Goal: Transaction & Acquisition: Book appointment/travel/reservation

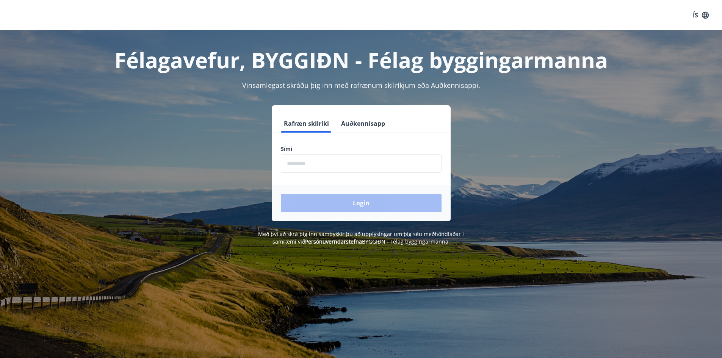
click at [320, 162] on input "phone" at bounding box center [361, 163] width 161 height 19
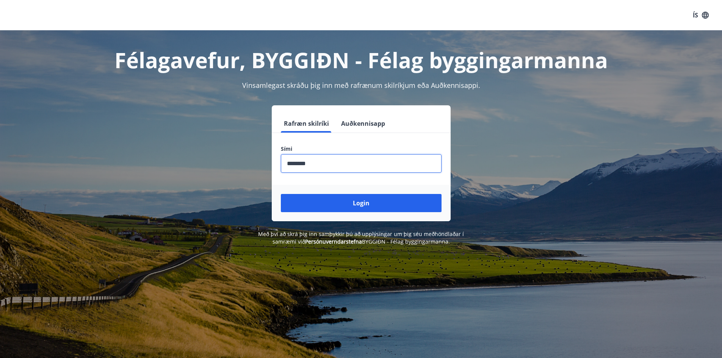
type input "********"
click at [281, 194] on button "Login" at bounding box center [361, 203] width 161 height 18
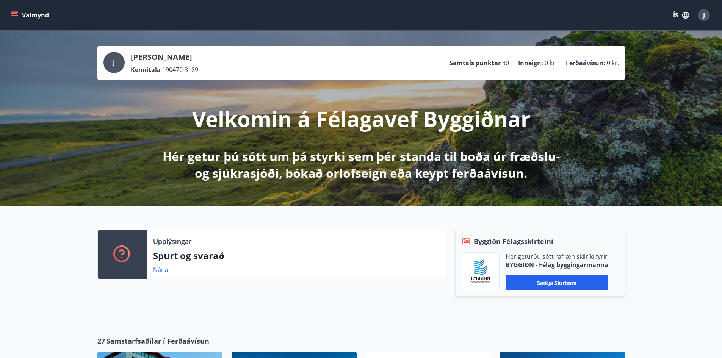
click at [12, 18] on icon "menu" at bounding box center [15, 15] width 8 height 8
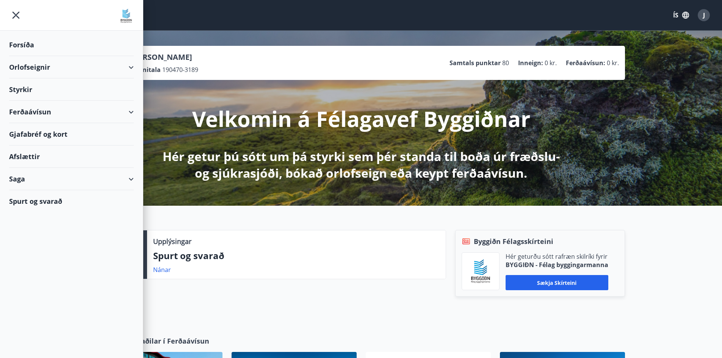
click at [42, 66] on div "Orlofseignir" at bounding box center [71, 67] width 125 height 22
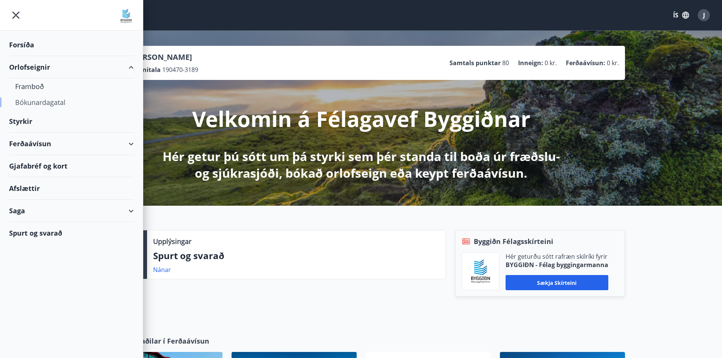
click at [35, 101] on div "Bókunardagatal" at bounding box center [71, 102] width 113 height 16
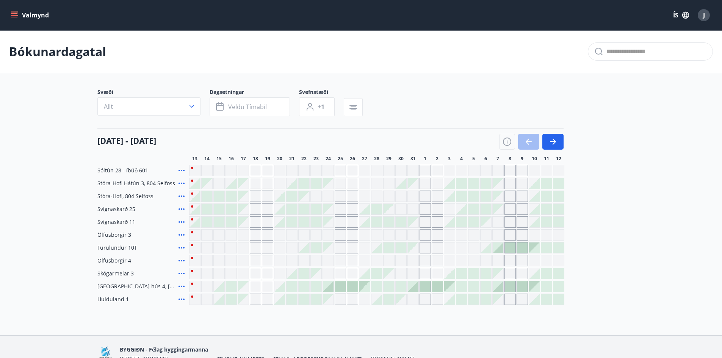
click at [216, 137] on div "13 október - 12 nóvember" at bounding box center [330, 138] width 466 height 21
click at [563, 147] on button "button" at bounding box center [552, 142] width 21 height 16
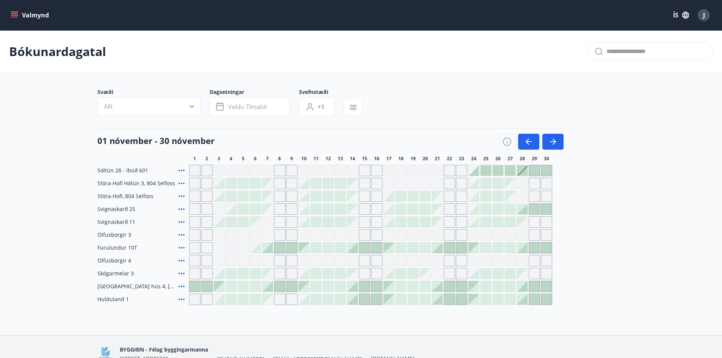
click at [15, 13] on icon "menu" at bounding box center [14, 13] width 7 height 1
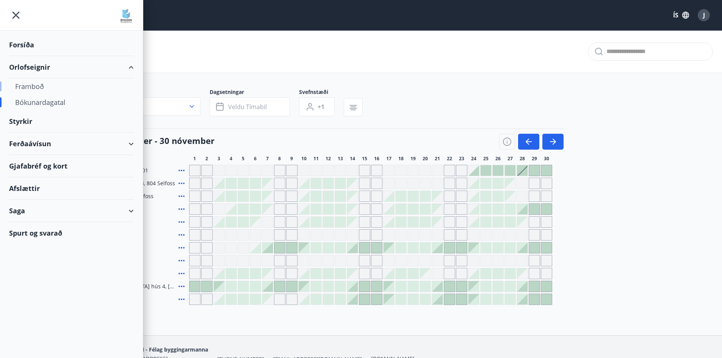
click at [31, 87] on div "Framboð" at bounding box center [71, 86] width 113 height 16
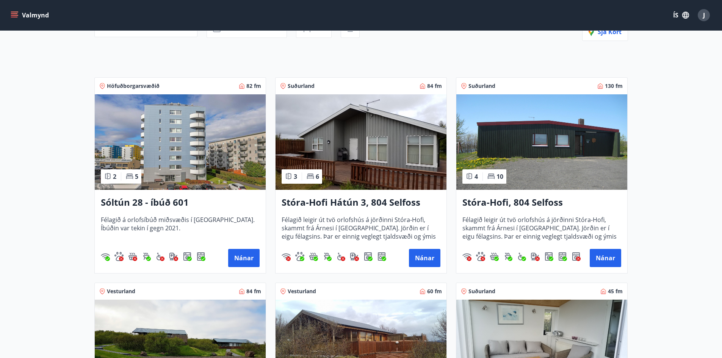
scroll to position [152, 0]
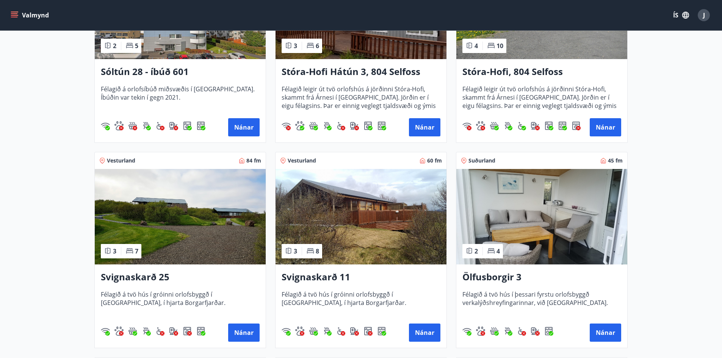
click at [191, 204] on img at bounding box center [180, 216] width 171 height 95
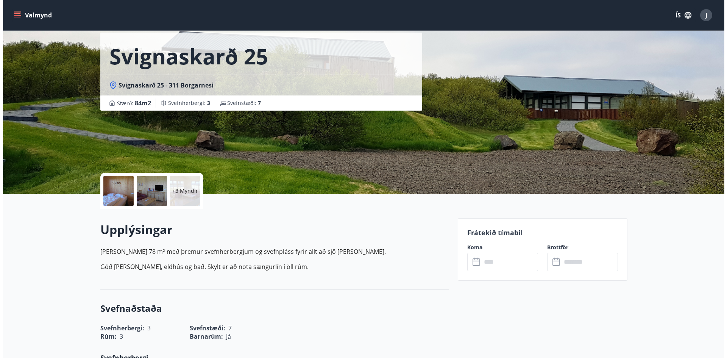
scroll to position [38, 0]
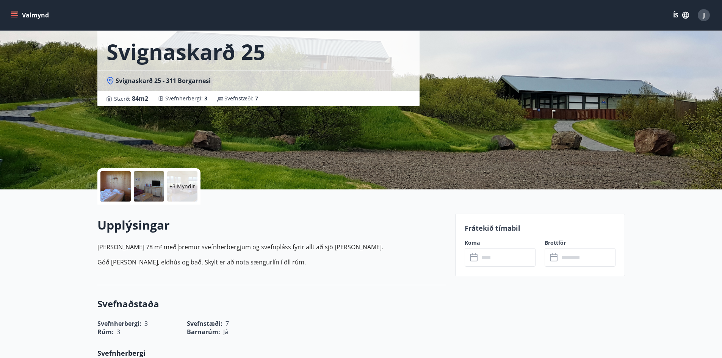
click at [122, 184] on div at bounding box center [115, 186] width 30 height 30
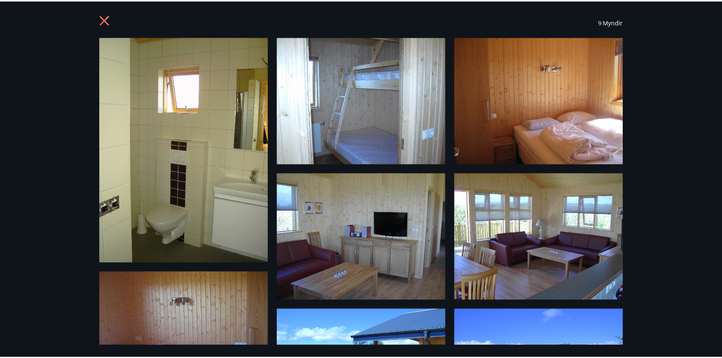
scroll to position [0, 0]
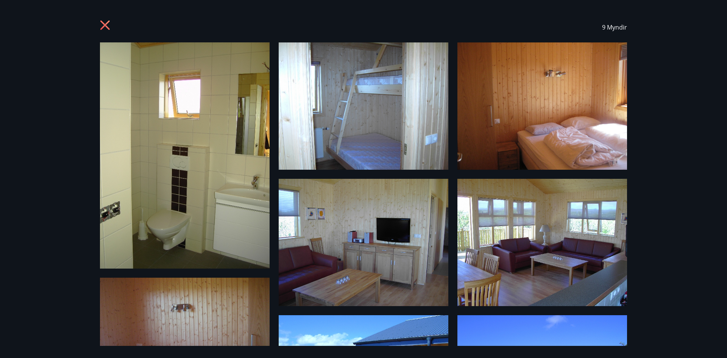
click at [103, 30] on icon at bounding box center [106, 26] width 12 height 12
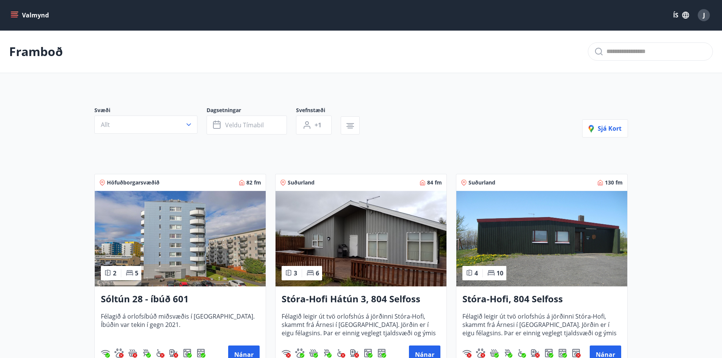
click at [14, 13] on icon "menu" at bounding box center [14, 13] width 7 height 1
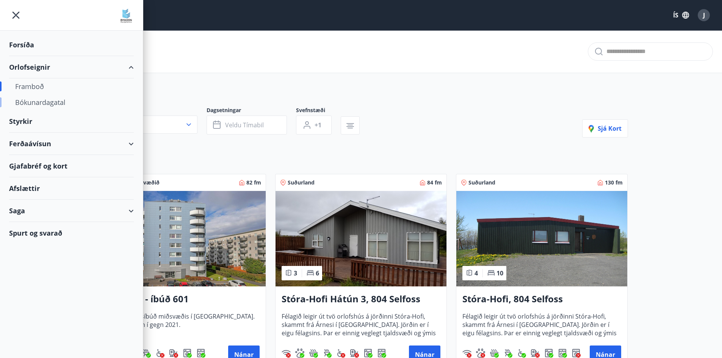
click at [37, 104] on div "Bókunardagatal" at bounding box center [71, 102] width 113 height 16
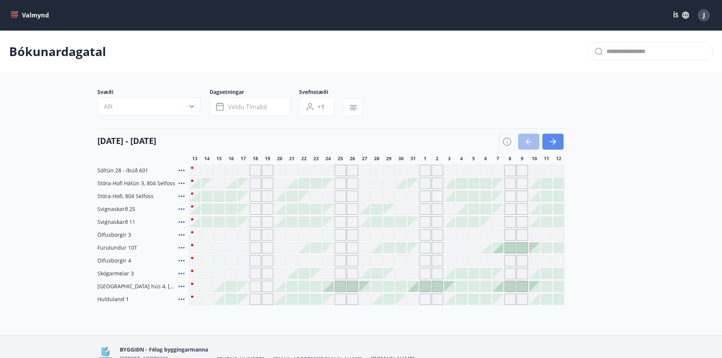
click at [555, 141] on icon "button" at bounding box center [552, 141] width 9 height 9
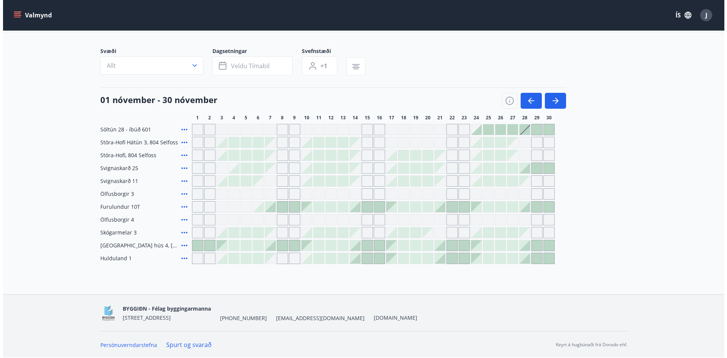
scroll to position [3, 0]
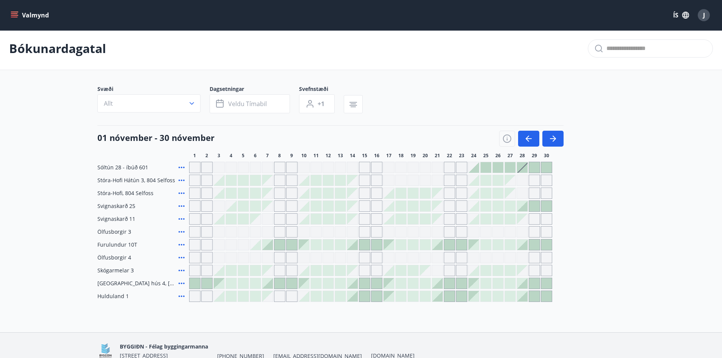
click at [479, 181] on div at bounding box center [473, 180] width 11 height 11
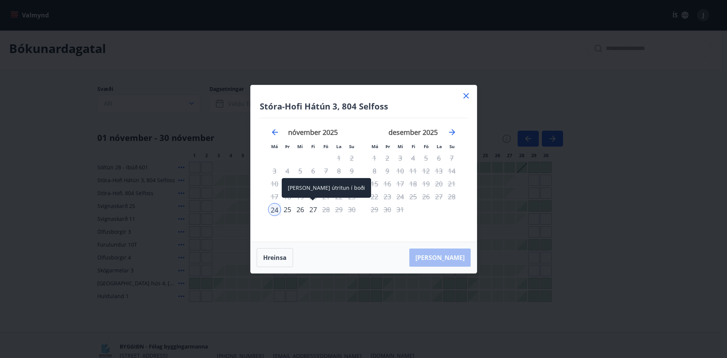
click at [311, 210] on div "27" at bounding box center [313, 209] width 13 height 13
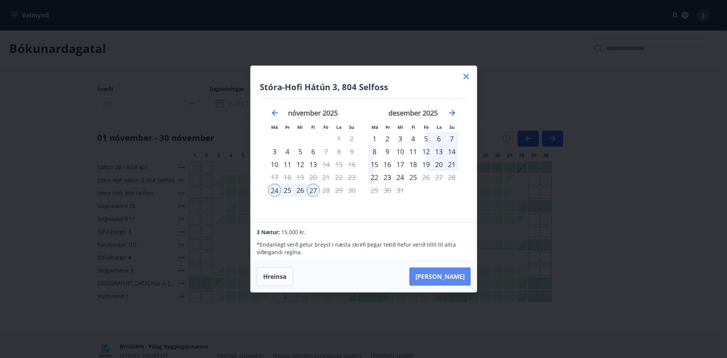
click at [451, 273] on button "Taka Frá" at bounding box center [439, 276] width 61 height 18
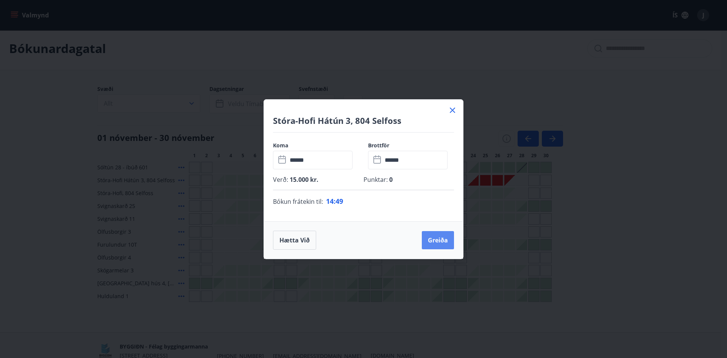
click at [440, 239] on button "Greiða" at bounding box center [438, 240] width 32 height 18
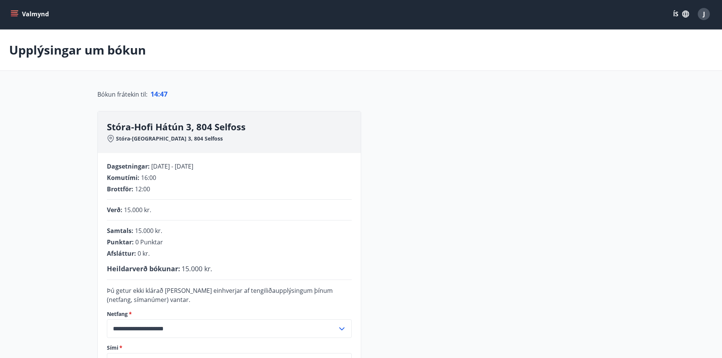
scroll to position [143, 0]
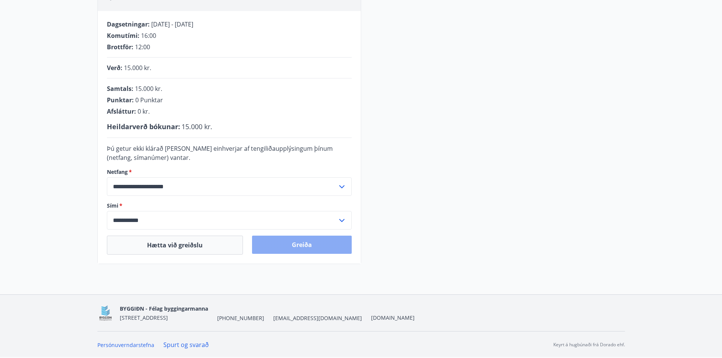
click at [300, 245] on button "Greiða" at bounding box center [302, 245] width 100 height 18
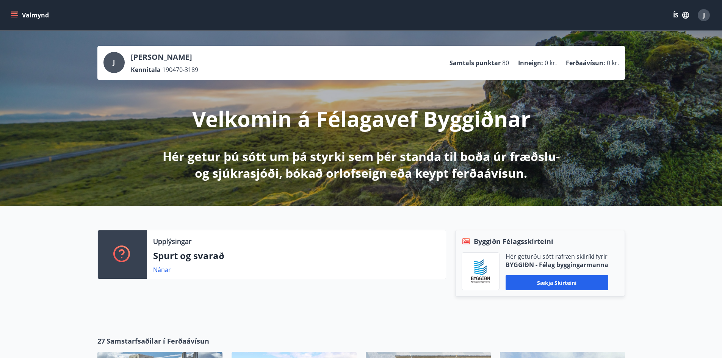
click at [15, 18] on icon "menu" at bounding box center [15, 15] width 8 height 8
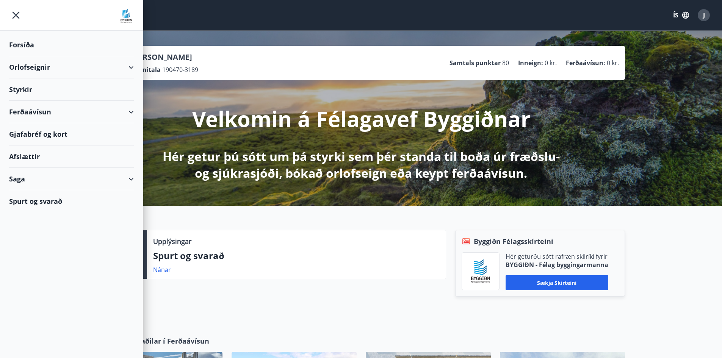
click at [127, 66] on div "Orlofseignir" at bounding box center [71, 67] width 125 height 22
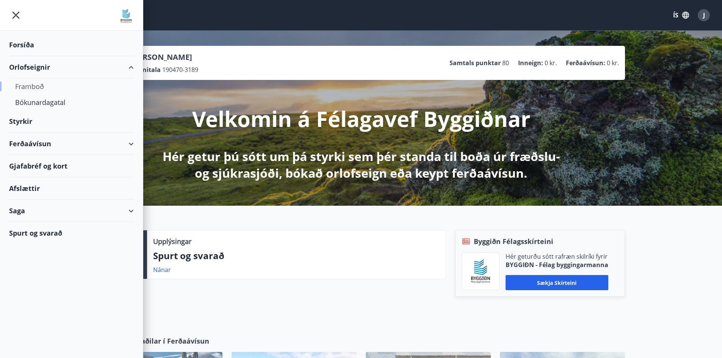
click at [39, 88] on div "Framboð" at bounding box center [71, 86] width 113 height 16
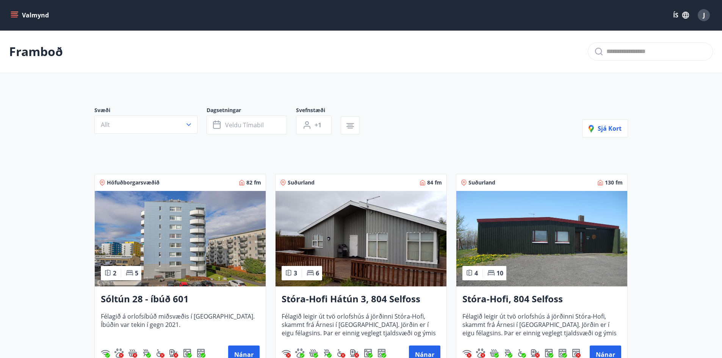
click at [373, 236] on img at bounding box center [360, 238] width 171 height 95
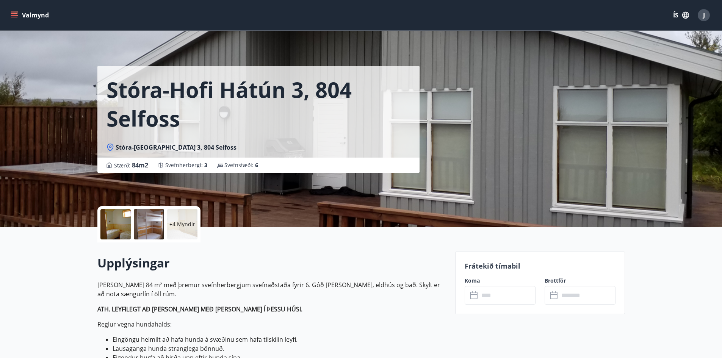
click at [192, 217] on div "+4 Myndir" at bounding box center [182, 224] width 30 height 30
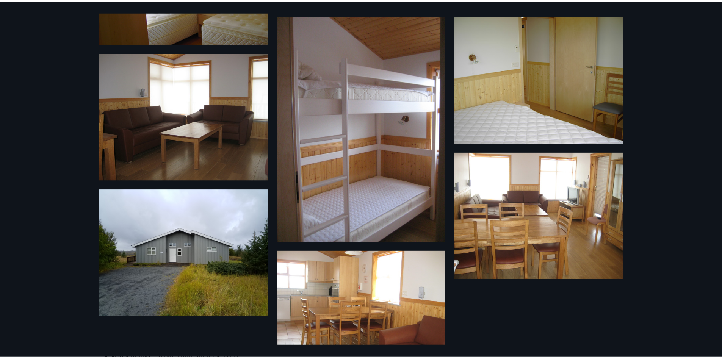
scroll to position [265, 0]
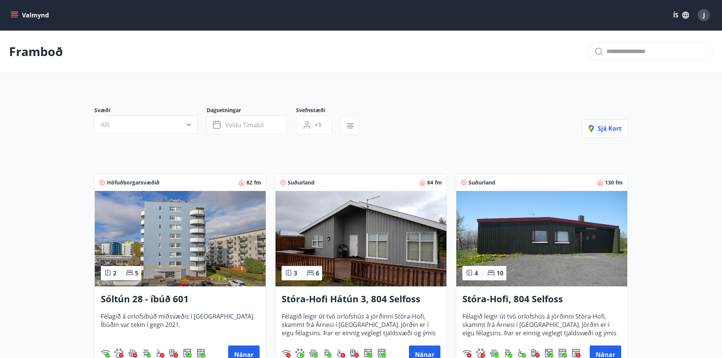
click at [369, 219] on img at bounding box center [360, 238] width 171 height 95
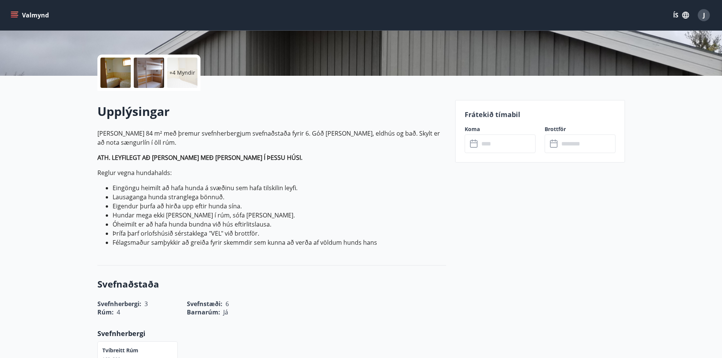
scroll to position [76, 0]
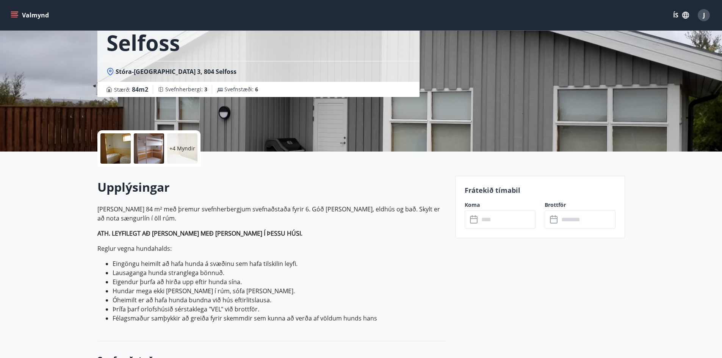
click at [148, 72] on span "Stóra-Hof Hátún 3, 804 Selfoss" at bounding box center [176, 71] width 121 height 8
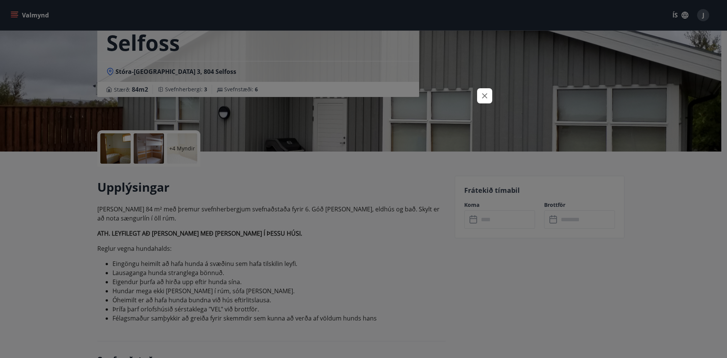
click at [148, 72] on div at bounding box center [363, 179] width 727 height 358
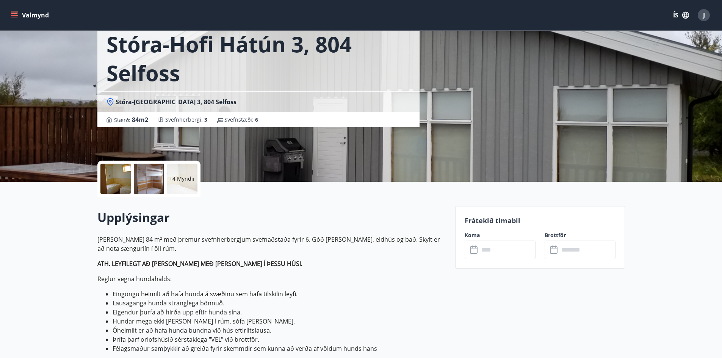
scroll to position [0, 0]
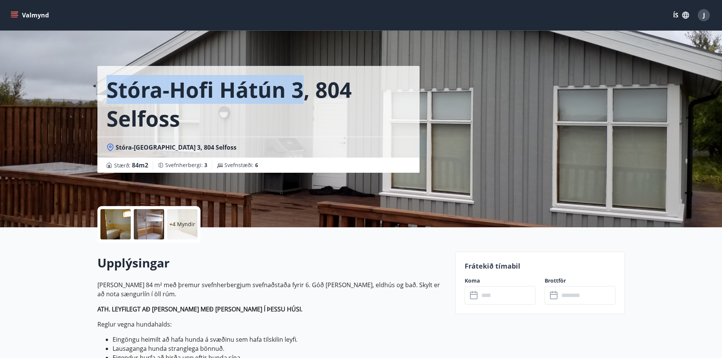
drag, startPoint x: 304, startPoint y: 90, endPoint x: 104, endPoint y: 80, distance: 200.3
click at [104, 80] on div "Stóra-Hofi Hátún 3, 804 Selfoss" at bounding box center [258, 101] width 322 height 71
copy h1 "Stóra-Hofi Hátún 3"
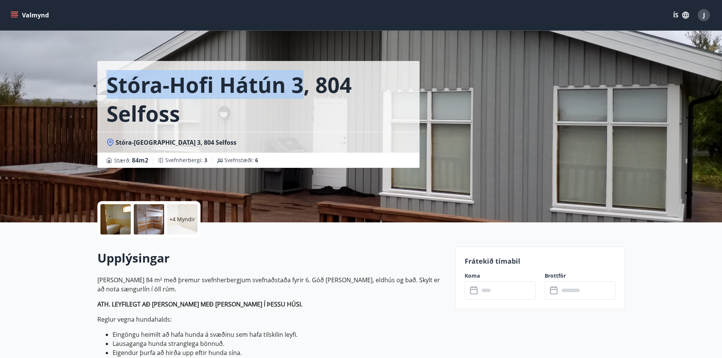
scroll to position [76, 0]
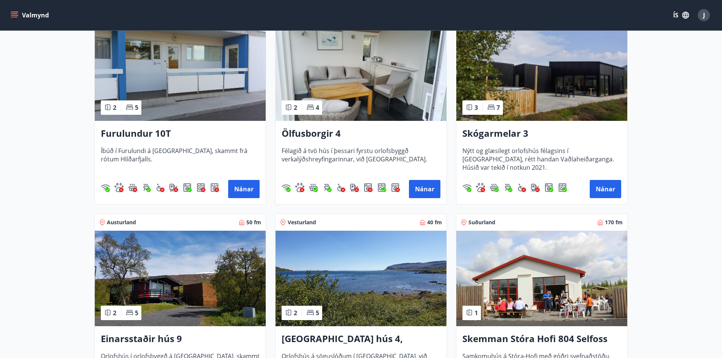
scroll to position [568, 0]
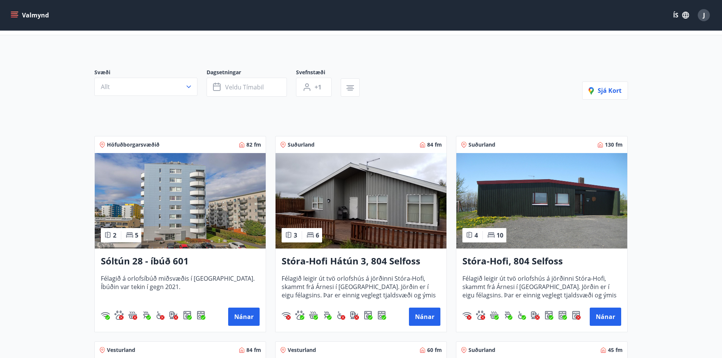
click at [349, 192] on img at bounding box center [360, 200] width 171 height 95
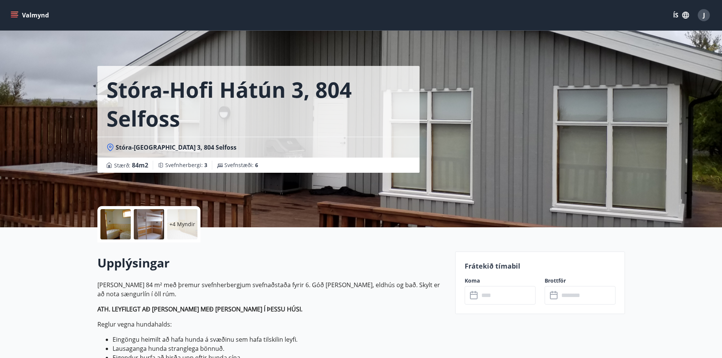
click at [178, 223] on p "+4 Myndir" at bounding box center [182, 224] width 26 height 8
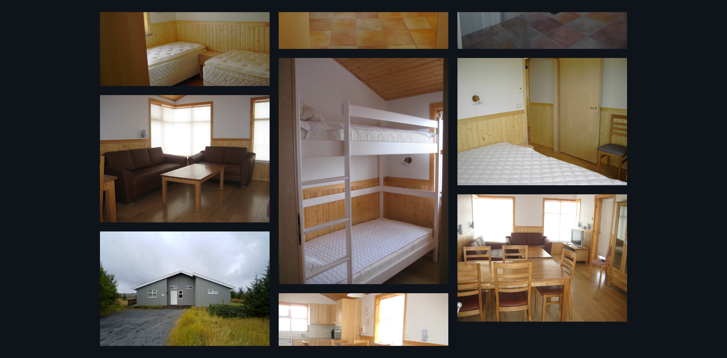
scroll to position [265, 0]
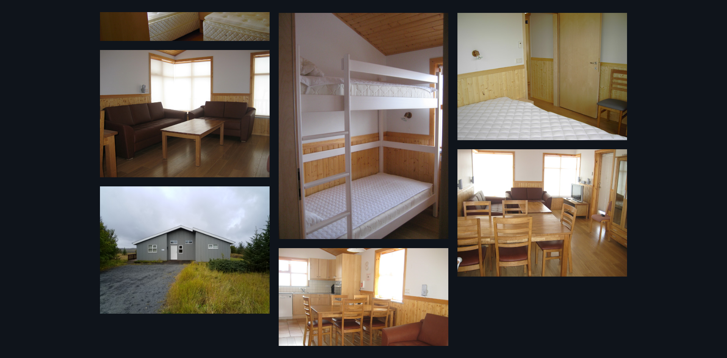
click at [236, 230] on img at bounding box center [185, 249] width 170 height 127
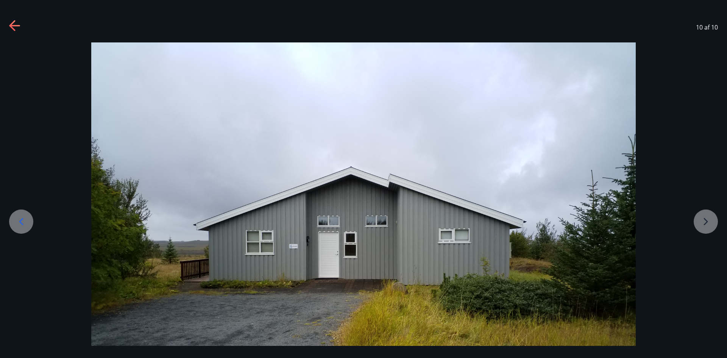
click at [703, 226] on div at bounding box center [363, 246] width 727 height 409
click at [709, 226] on div at bounding box center [363, 246] width 727 height 409
click at [32, 213] on div at bounding box center [363, 246] width 727 height 409
click at [22, 219] on icon at bounding box center [21, 222] width 12 height 12
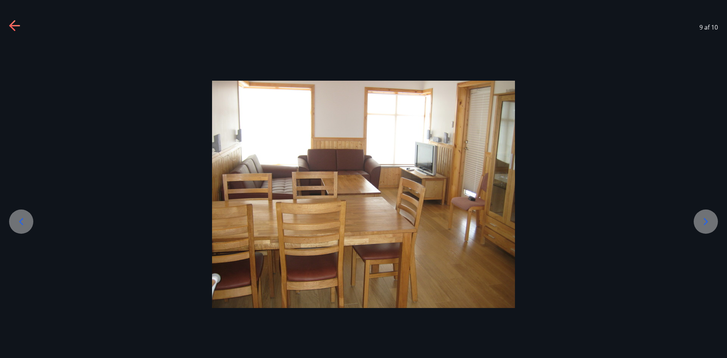
click at [123, 113] on div at bounding box center [363, 194] width 727 height 227
click at [8, 22] on div "9 af 10" at bounding box center [363, 27] width 727 height 30
click at [17, 24] on icon at bounding box center [15, 26] width 12 height 12
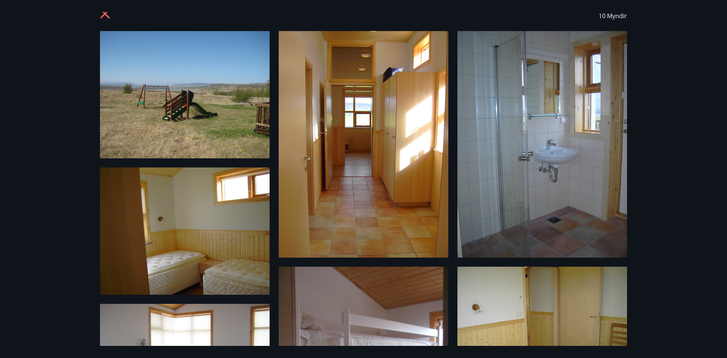
scroll to position [0, 0]
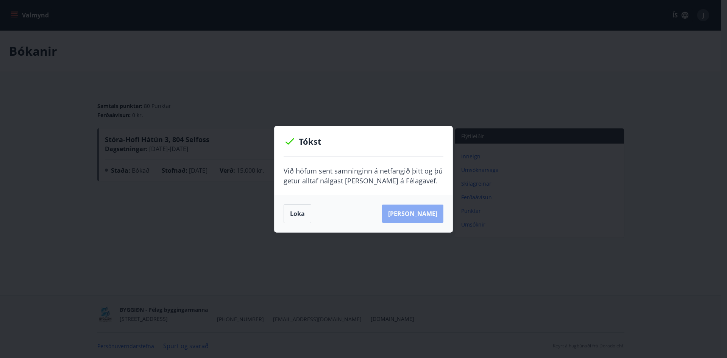
click at [433, 213] on button "Sjá samning" at bounding box center [412, 214] width 61 height 18
click at [303, 207] on button "Loka" at bounding box center [298, 213] width 28 height 19
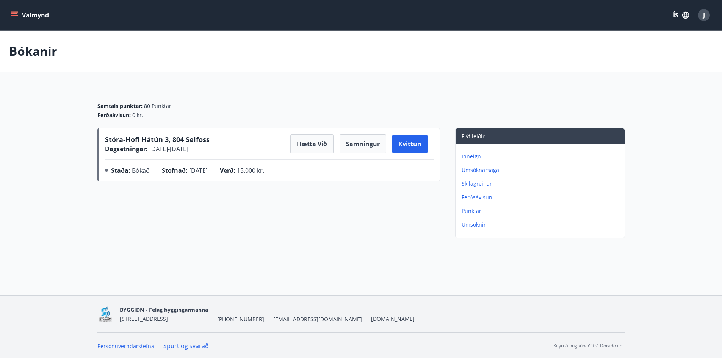
click at [14, 19] on button "Valmynd" at bounding box center [30, 15] width 43 height 14
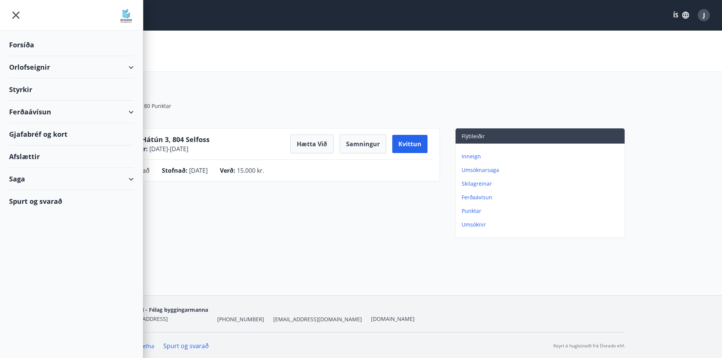
click at [283, 197] on div "Stóra-Hofi Hátún 3, 804 Selfoss Dagsetningar : 24.11.2025 - 27.11.2025 Hætta vi…" at bounding box center [268, 184] width 342 height 113
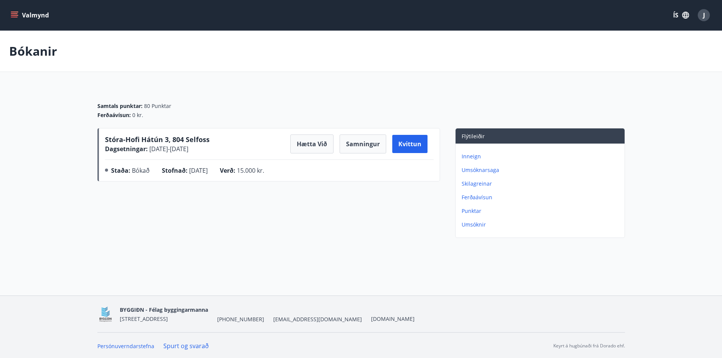
click at [705, 12] on div "J" at bounding box center [703, 15] width 12 height 12
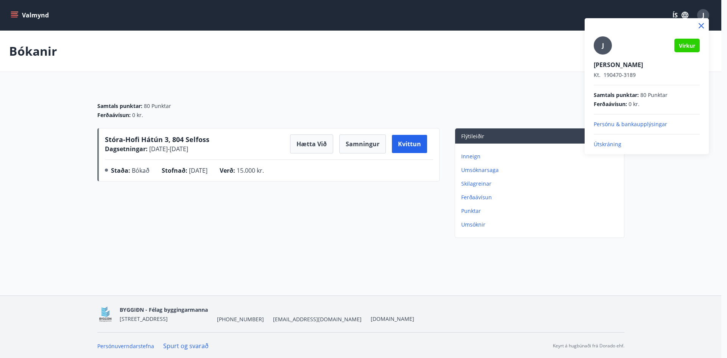
click at [616, 142] on p "Útskráning" at bounding box center [647, 145] width 106 height 8
